Goal: Task Accomplishment & Management: Manage account settings

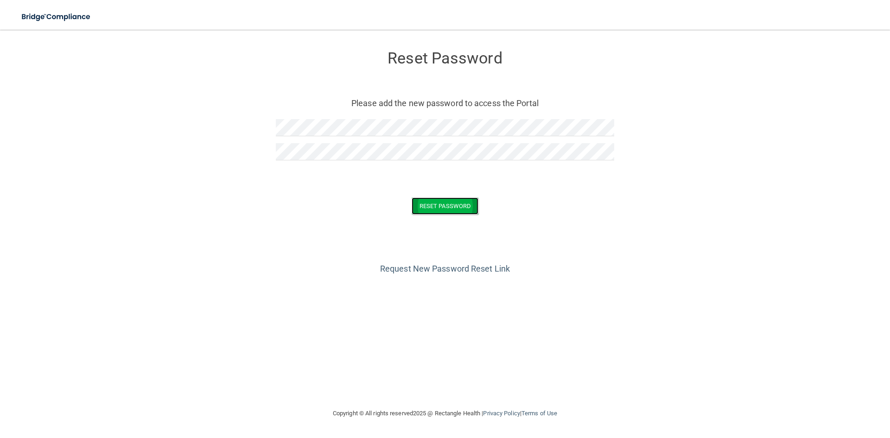
click at [439, 210] on button "Reset Password" at bounding box center [445, 205] width 67 height 17
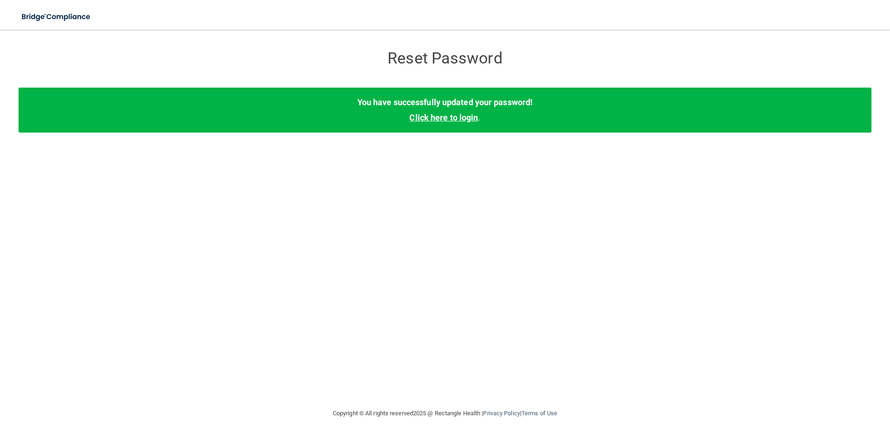
click at [460, 119] on link "Click here to login" at bounding box center [443, 118] width 69 height 10
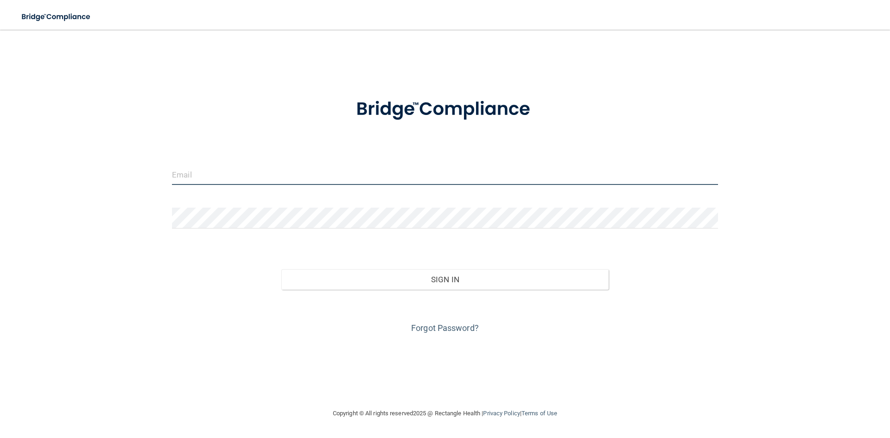
click at [396, 173] on input "email" at bounding box center [445, 174] width 546 height 21
type input "[PERSON_NAME][EMAIL_ADDRESS][DOMAIN_NAME]"
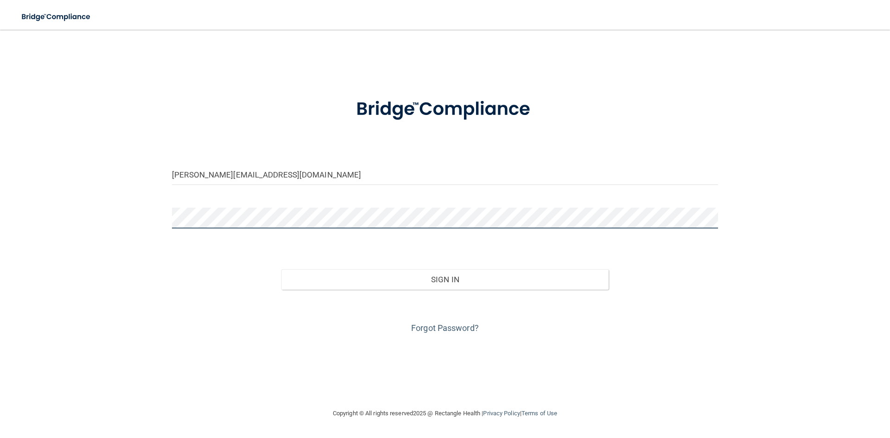
click at [281, 269] on button "Sign In" at bounding box center [445, 279] width 328 height 20
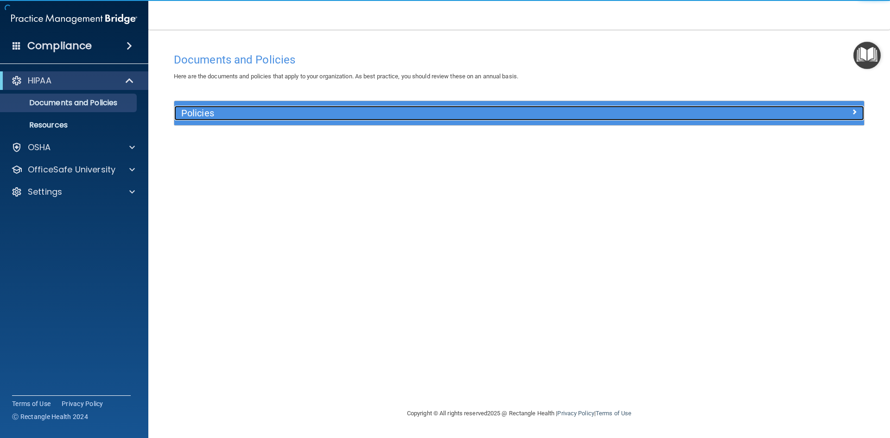
click at [224, 113] on h5 "Policies" at bounding box center [432, 113] width 503 height 10
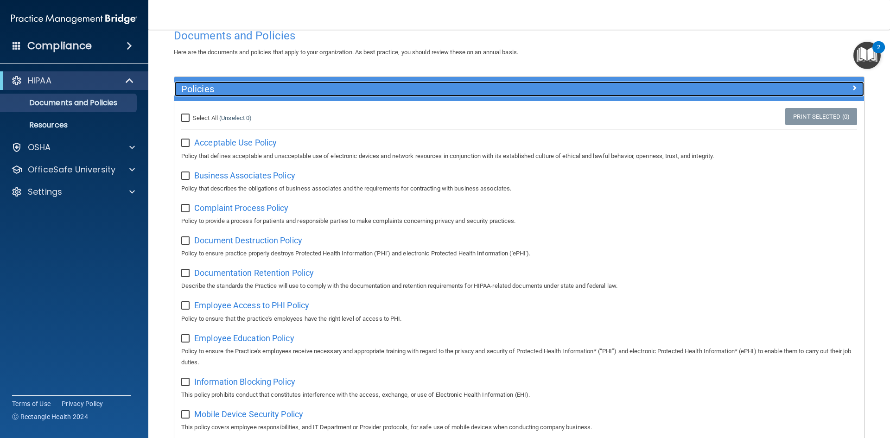
scroll to position [46, 0]
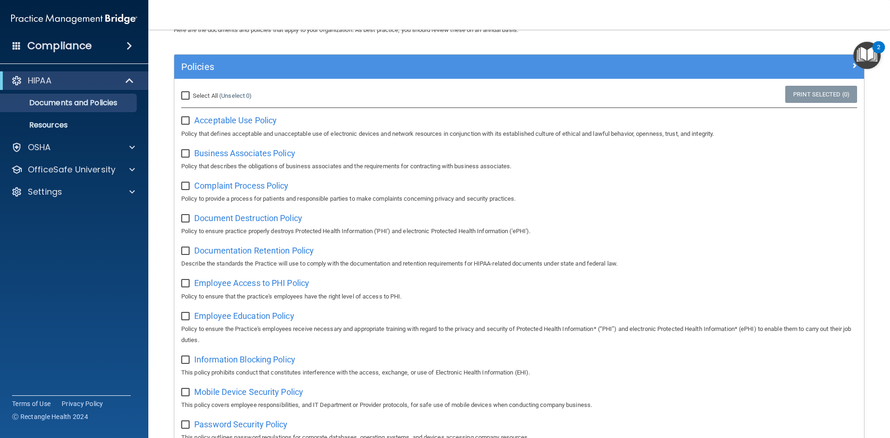
click at [184, 95] on input "Select All (Unselect 0) Unselect All" at bounding box center [186, 95] width 11 height 7
checkbox input "true"
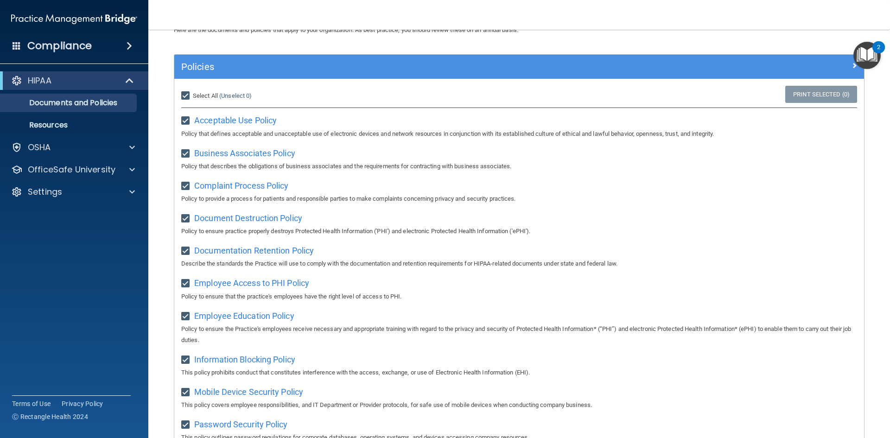
checkbox input "true"
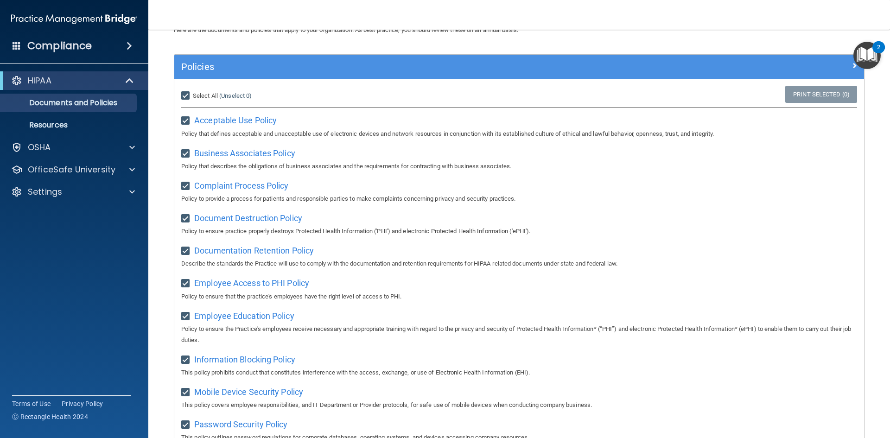
checkbox input "true"
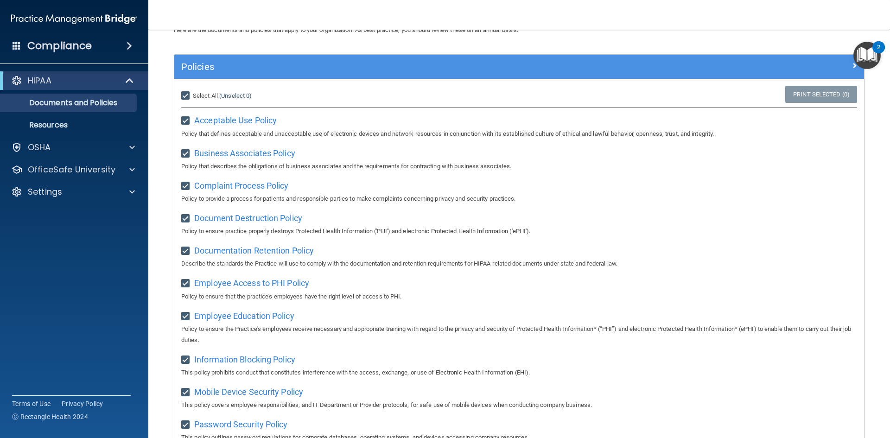
checkbox input "true"
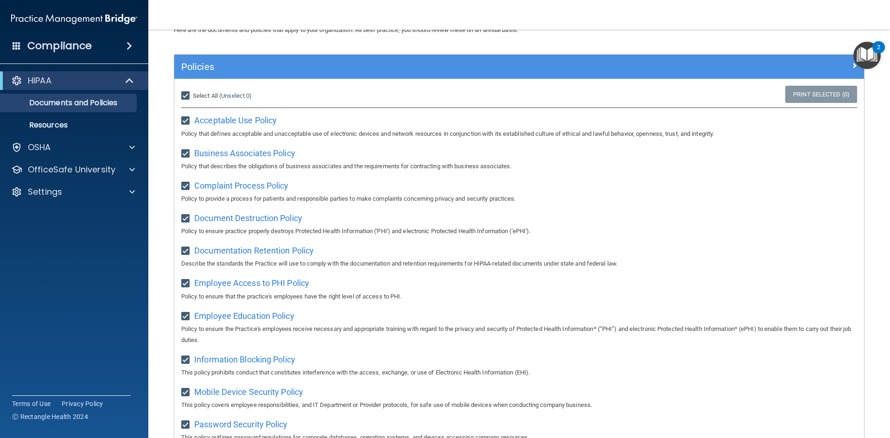
checkbox input "true"
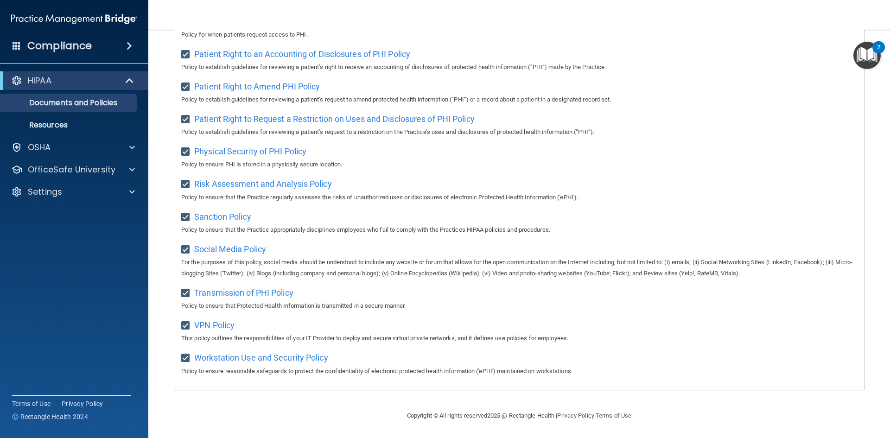
scroll to position [121, 0]
